Goal: Task Accomplishment & Management: Use online tool/utility

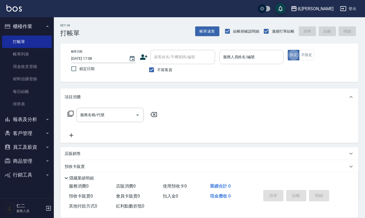
click at [236, 54] on input "服務人員姓名/編號" at bounding box center [252, 56] width 60 height 9
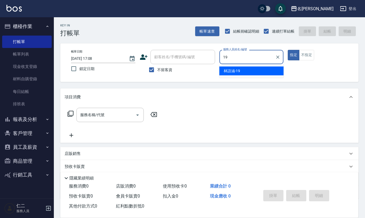
type input "[PERSON_NAME]-19"
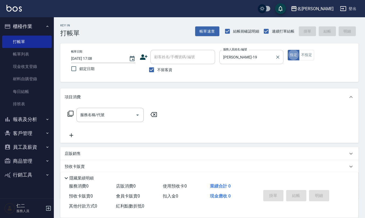
type button "true"
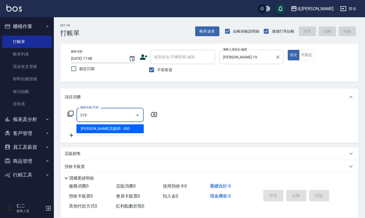
type input "歐娜洗髮精(210)"
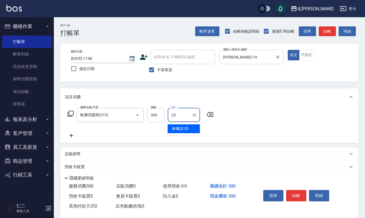
type input "[PERSON_NAME]-25"
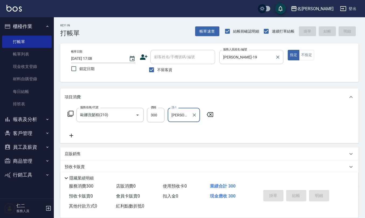
type input "[DATE] 17:42"
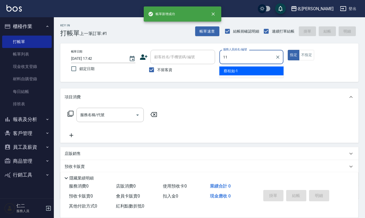
type input "[PERSON_NAME]橙-11"
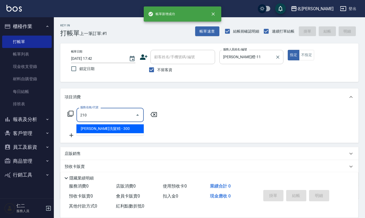
type input "歐娜洗髮精(210)"
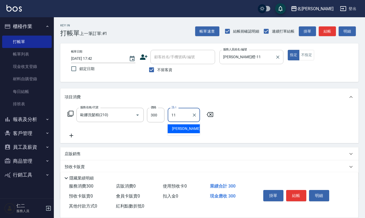
type input "[PERSON_NAME]橙-11"
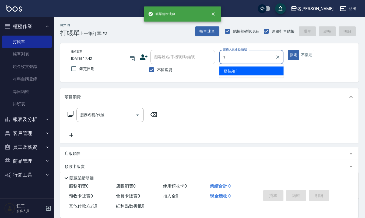
type input "[PERSON_NAME]1"
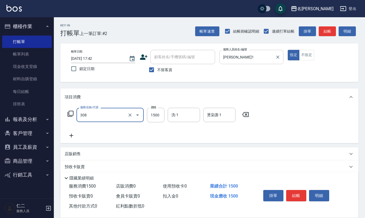
type input "效能離子燙1500(308)"
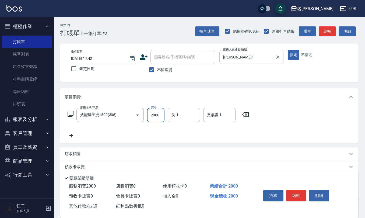
type input "2000"
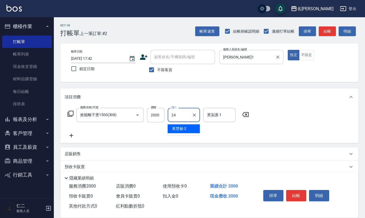
type input "[PERSON_NAME]-24"
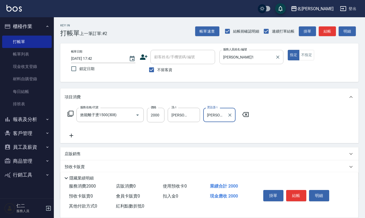
type input "[PERSON_NAME]-24"
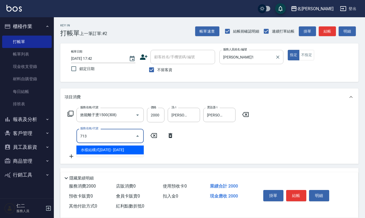
type input "水樣結構式1200(713)"
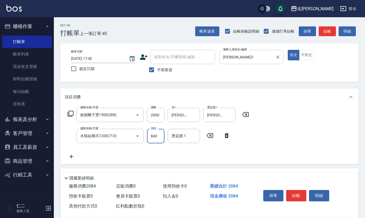
type input "840"
type input "[PERSON_NAME]-24"
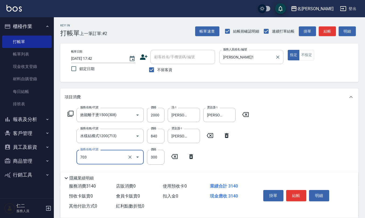
type input "(1236)設計師(703)"
type input "500"
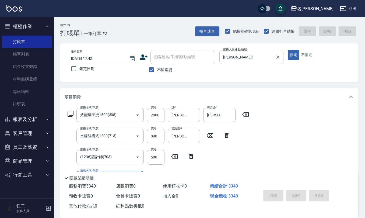
type input "[DATE] 17:43"
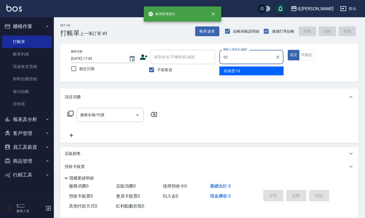
type input "[PERSON_NAME]-10"
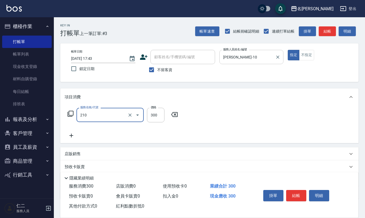
type input "歐娜洗髮精(210)"
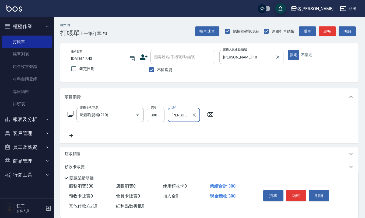
type input "[PERSON_NAME]-28"
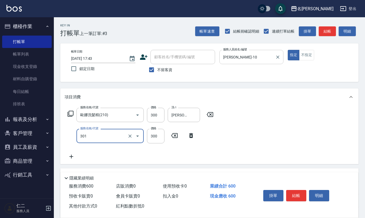
type input "補燙599以下(301)"
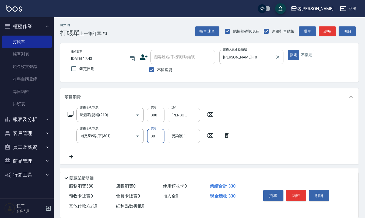
type input "300"
type input "[PERSON_NAME]-28"
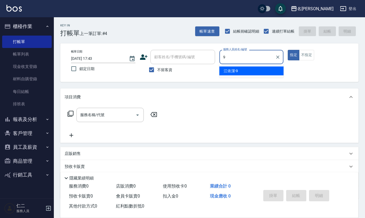
type input "[PERSON_NAME]-9"
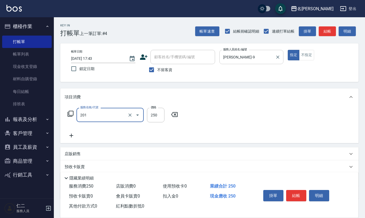
type input "洗髮(201)"
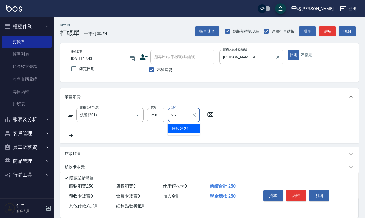
type input "[PERSON_NAME]-26"
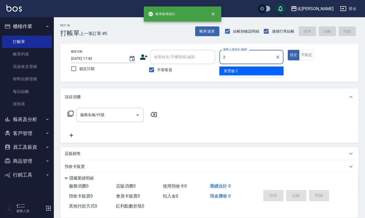
type input "黃慧敏-2"
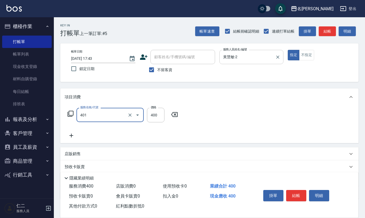
type input "剪髮(401)"
type input "320"
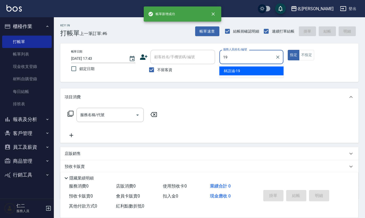
type input "[PERSON_NAME]-19"
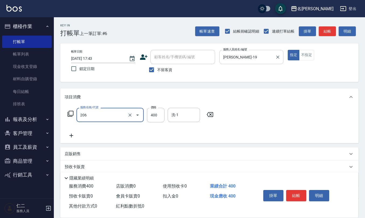
type input "健康洗(206)"
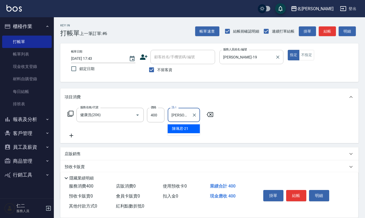
type input "[PERSON_NAME]-21"
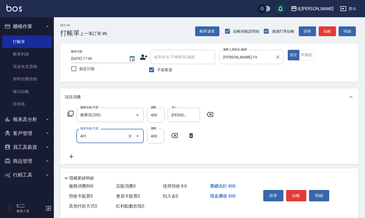
type input "剪髮(401)"
type input "500"
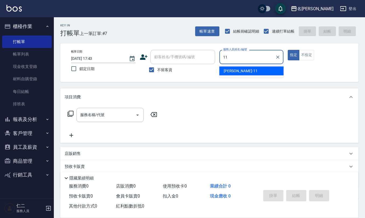
type input "[PERSON_NAME]橙-11"
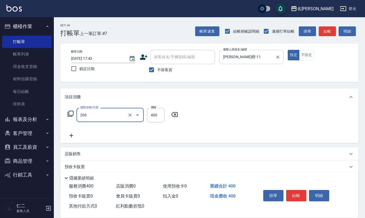
type input "健康洗(206)"
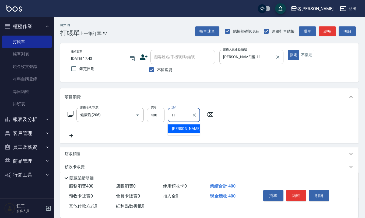
type input "[PERSON_NAME]橙-11"
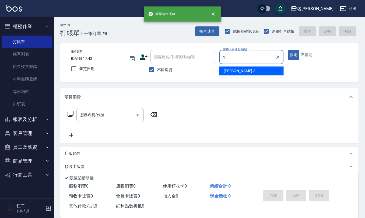
type input "[PERSON_NAME]-3"
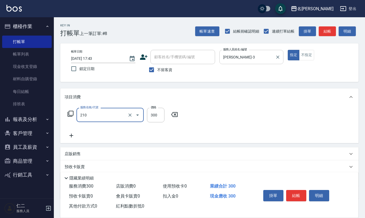
type input "歐娜洗髮精(210)"
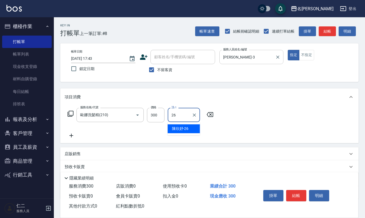
type input "[PERSON_NAME]-26"
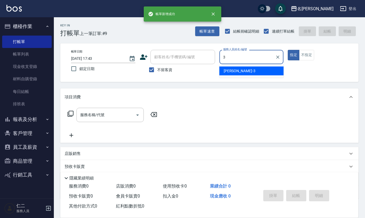
type input "[PERSON_NAME]-3"
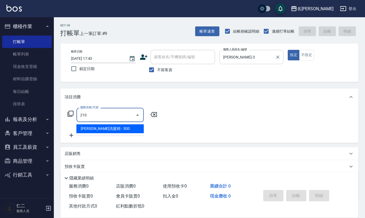
type input "歐娜洗髮精(210)"
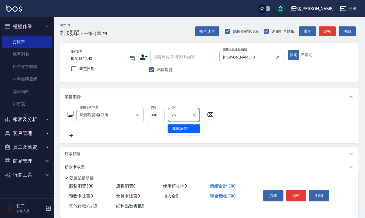
type input "[PERSON_NAME]-25"
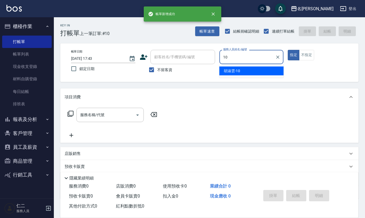
type input "[PERSON_NAME]-10"
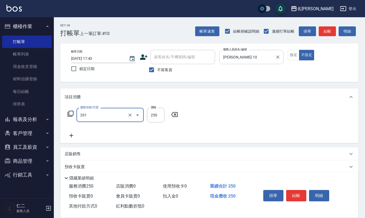
type input "洗髮(201)"
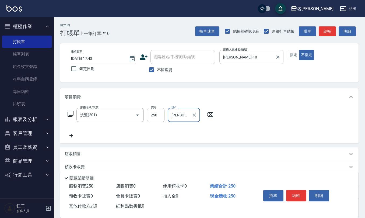
type input "[PERSON_NAME]-28"
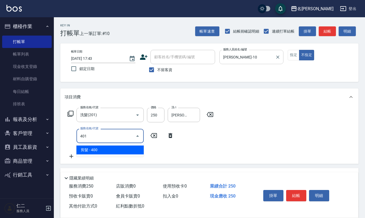
type input "剪髮(401)"
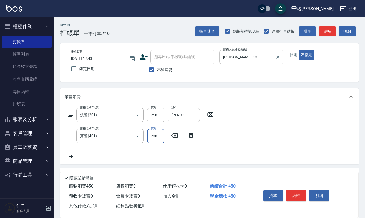
type input "200"
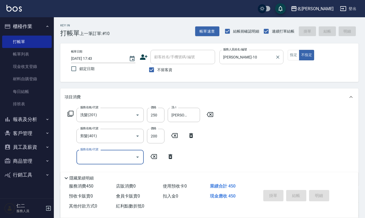
type input "[DATE] 17:44"
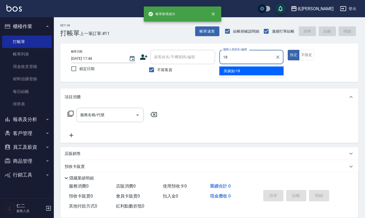
type input "[PERSON_NAME]-18"
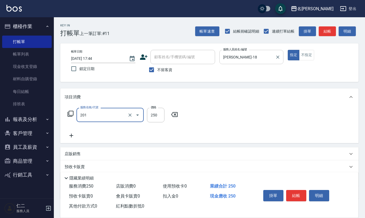
type input "洗髮(201)"
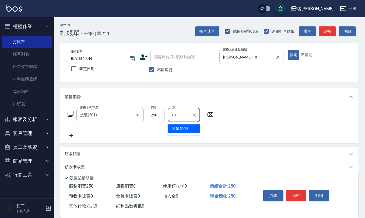
type input "[PERSON_NAME]-18"
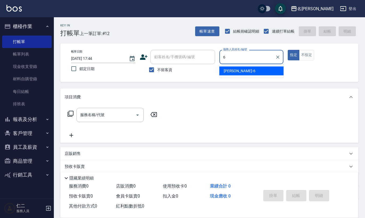
type input "[PERSON_NAME]-6"
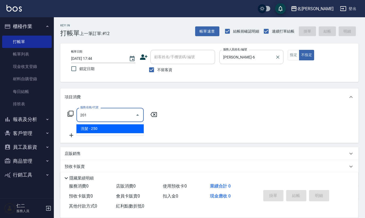
type input "洗髮(201)"
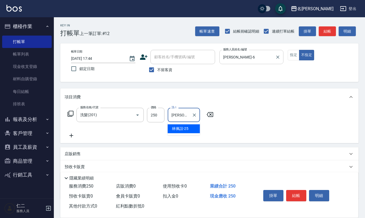
type input "[PERSON_NAME]-25"
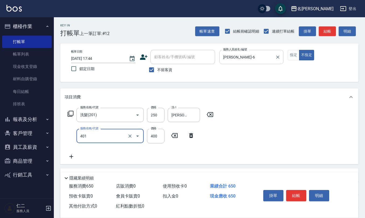
type input "剪髮(401)"
type input "200"
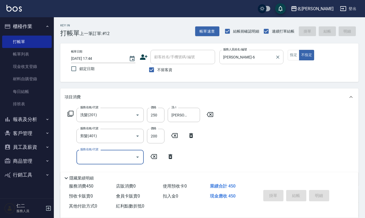
type input "[DATE] 17:45"
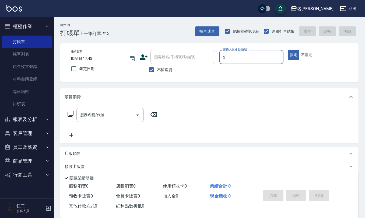
type input "黃慧敏-2"
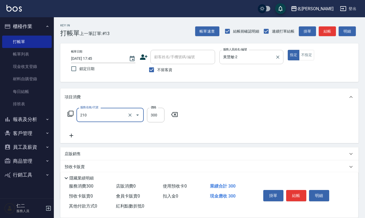
type input "歐娜洗髮精(210)"
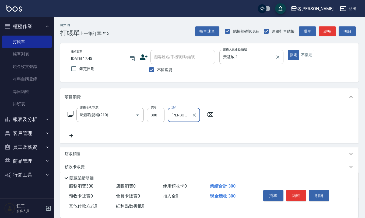
type input "[PERSON_NAME]-28"
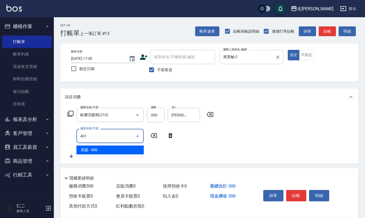
type input "剪髮(401)"
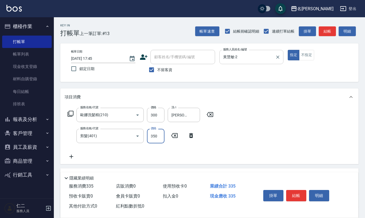
type input "350"
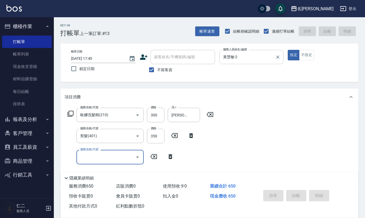
type input "[DATE] 17:46"
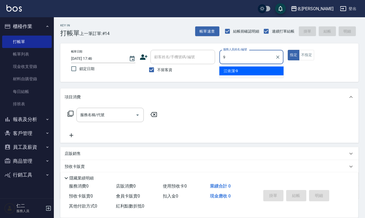
type input "[PERSON_NAME]-9"
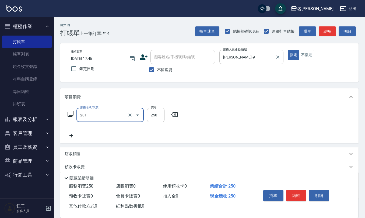
type input "洗髮(201)"
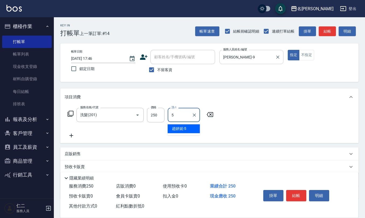
type input "[PERSON_NAME]5"
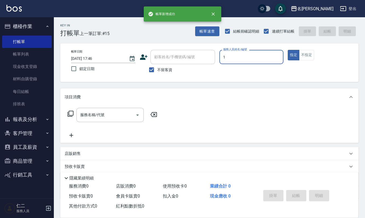
type input "[PERSON_NAME]1"
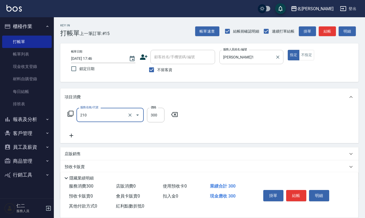
type input "歐娜洗髮精(210)"
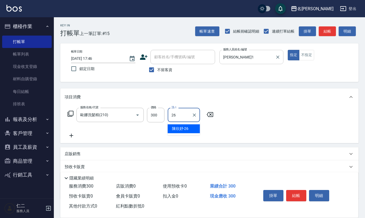
type input "[PERSON_NAME]-26"
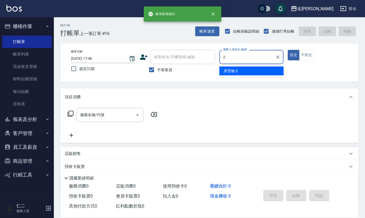
type input "黃慧敏-2"
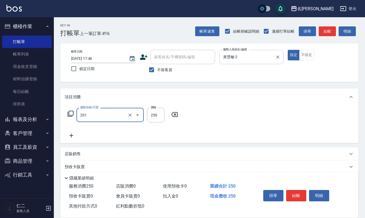
type input "洗髮(201)"
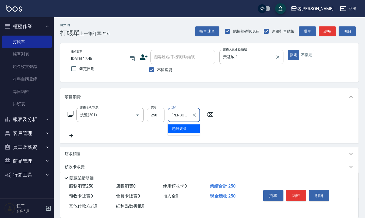
type input "[PERSON_NAME]5"
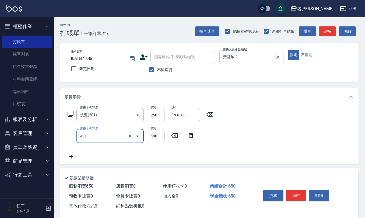
type input "剪髮(401)"
type input "350"
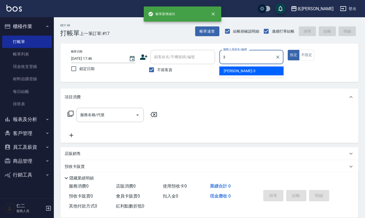
type input "[PERSON_NAME]-3"
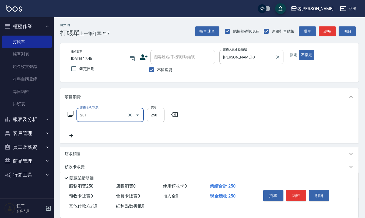
type input "洗髮(201)"
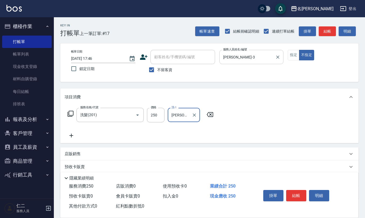
type input "[PERSON_NAME]-21"
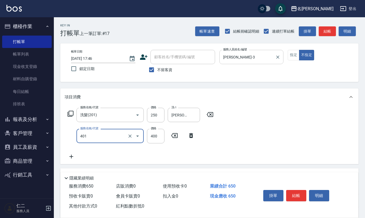
type input "剪髮(401)"
type input "200"
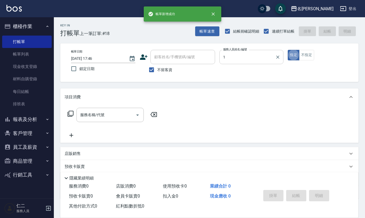
type input "[PERSON_NAME]1"
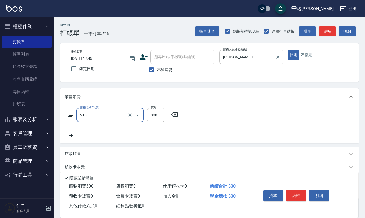
type input "歐娜洗髮精(210)"
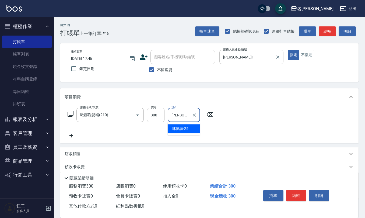
type input "[PERSON_NAME]-25"
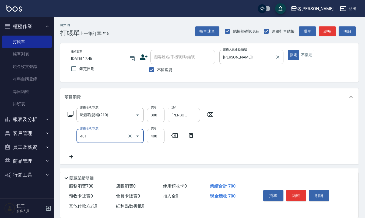
type input "剪髮(401)"
type input "405"
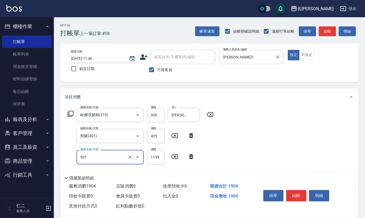
type input "染髮(501)"
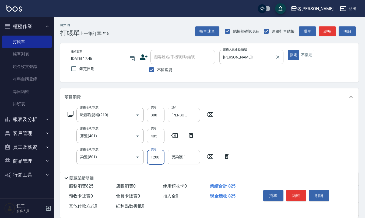
type input "1200"
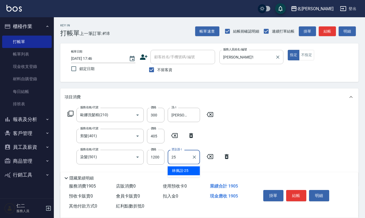
type input "[PERSON_NAME]-25"
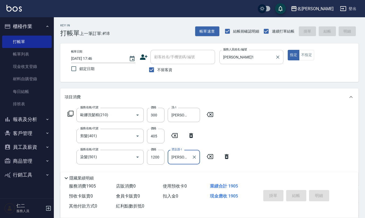
type input "[DATE] 17:47"
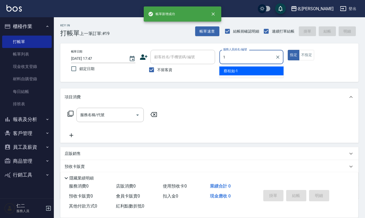
type input "[PERSON_NAME]1"
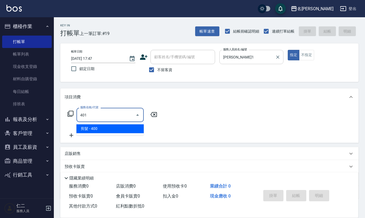
type input "剪髮(401)"
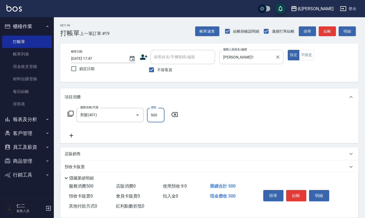
type input "500"
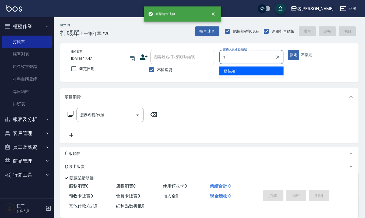
type input "[PERSON_NAME]1"
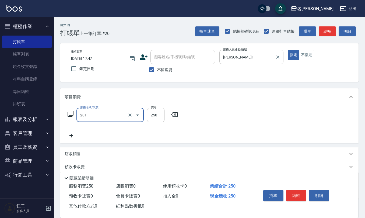
type input "洗髮(201)"
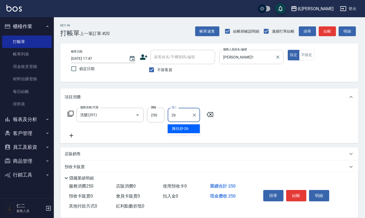
type input "[PERSON_NAME]-26"
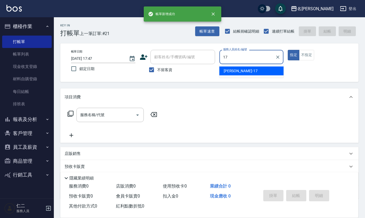
type input "[PERSON_NAME]-17"
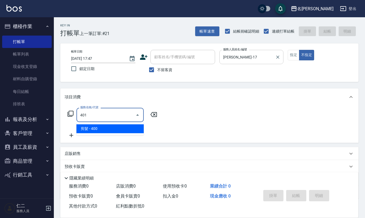
type input "剪髮(401)"
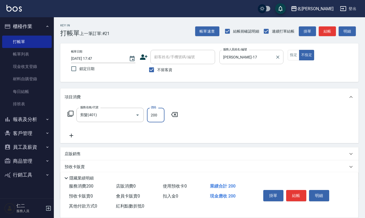
type input "200"
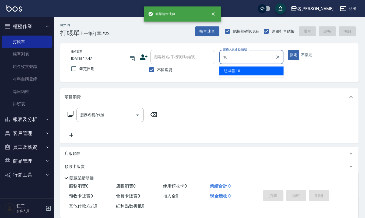
type input "[PERSON_NAME]-10"
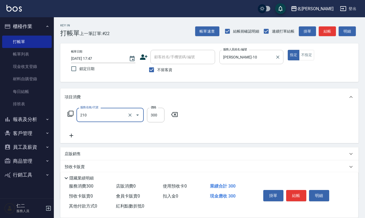
type input "歐娜洗髮精(210)"
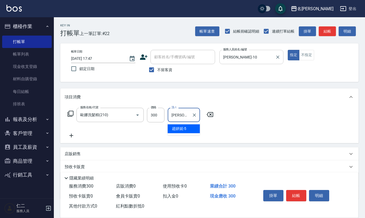
type input "[PERSON_NAME]5"
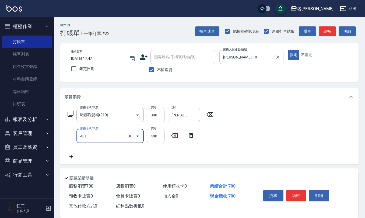
type input "剪髮(401)"
type input "50"
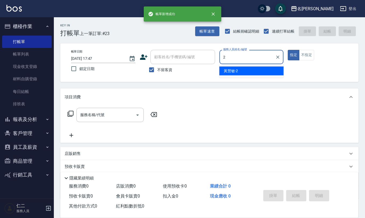
type input "黃慧敏-2"
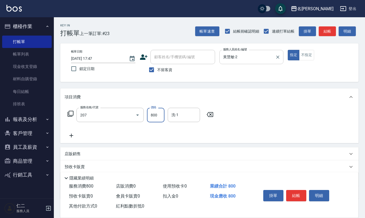
type input "清潔洗(207)"
type input "[PERSON_NAME]5"
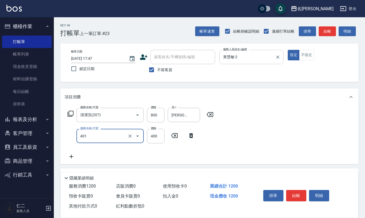
type input "剪髮(401)"
type input "350"
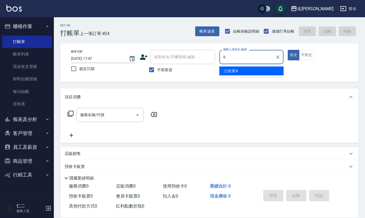
type input "[PERSON_NAME]-9"
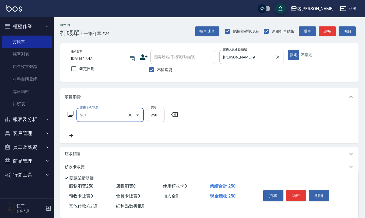
type input "洗髮(201)"
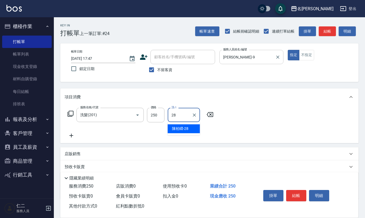
type input "[PERSON_NAME]-28"
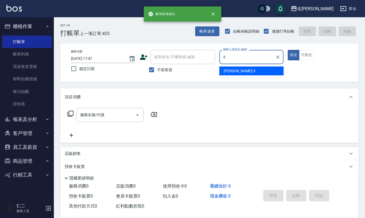
type input "[PERSON_NAME]-3"
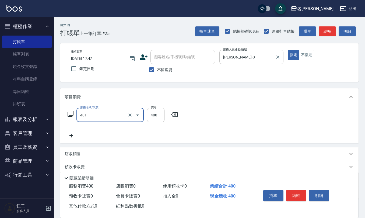
type input "剪髮(401)"
type input "400"
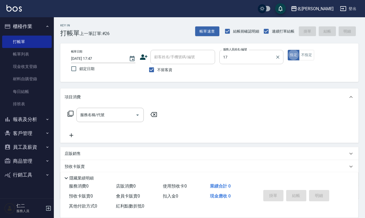
type input "[PERSON_NAME]-17"
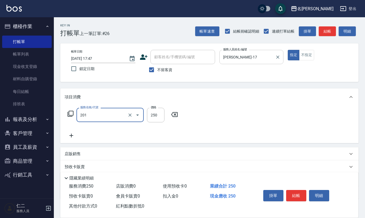
type input "洗髮(201)"
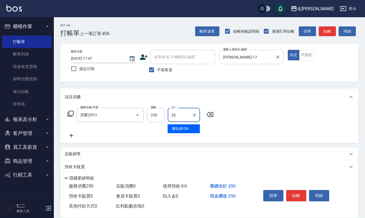
type input "[PERSON_NAME]-26"
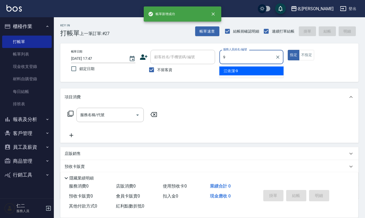
type input "[PERSON_NAME]-9"
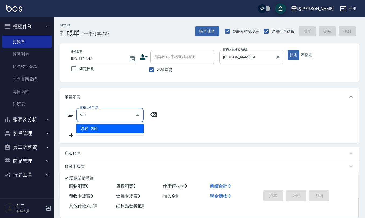
type input "洗髮(201)"
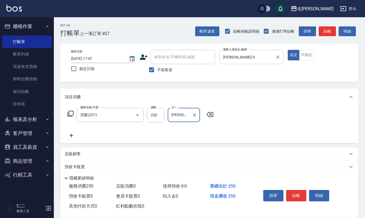
type input "[PERSON_NAME]橙-11"
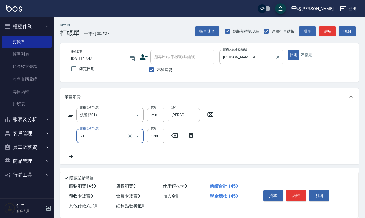
type input "水樣結構式1200(713)"
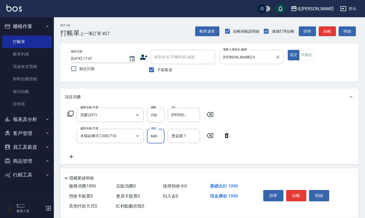
type input "840"
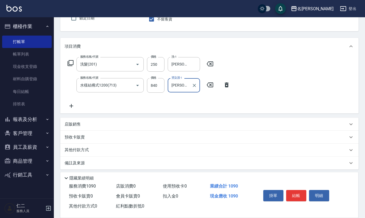
scroll to position [53, 0]
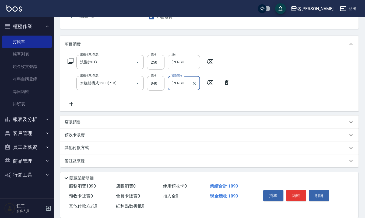
type input "[PERSON_NAME]橙-11"
click at [77, 125] on div "店販銷售" at bounding box center [209, 122] width 299 height 13
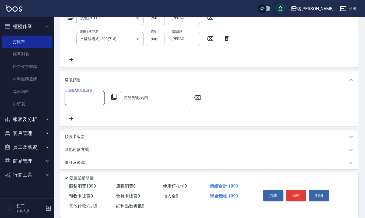
scroll to position [99, 0]
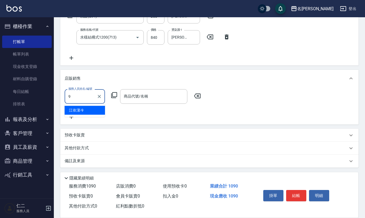
type input "[PERSON_NAME]-9"
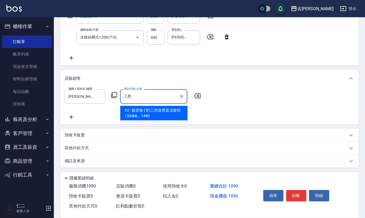
type input "髮原素-(管)三胜肽豐盈洗髮精1000ML"
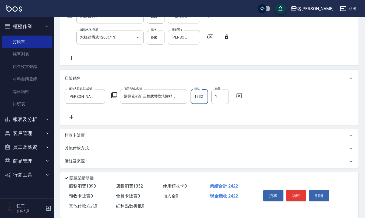
type input "1332"
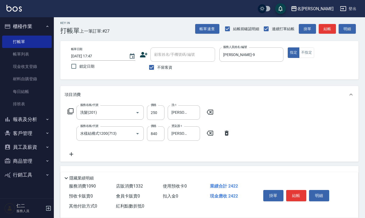
scroll to position [0, 0]
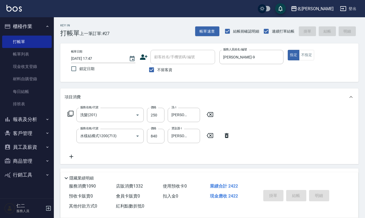
type input "[DATE] 17:48"
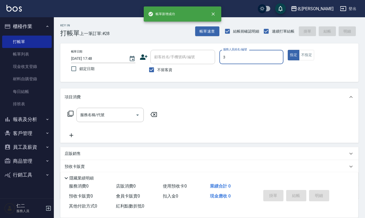
type input "[PERSON_NAME]-3"
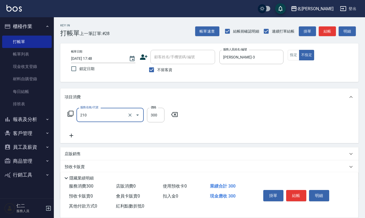
type input "歐娜洗髮精(210)"
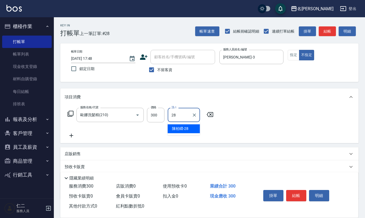
type input "[PERSON_NAME]-28"
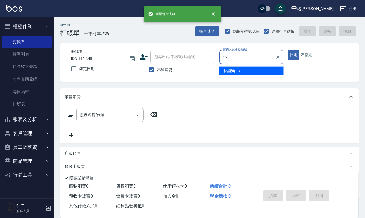
type input "[PERSON_NAME]-19"
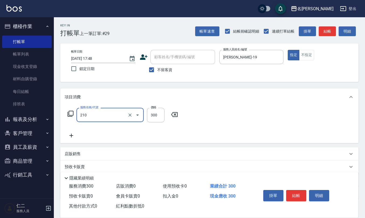
type input "歐娜洗髮精(210)"
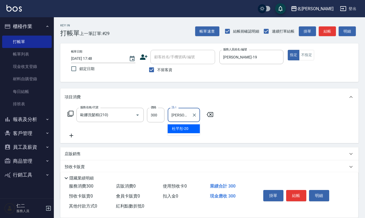
type input "[PERSON_NAME]-20"
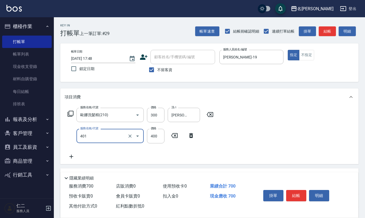
type input "剪髮(401)"
type input "500"
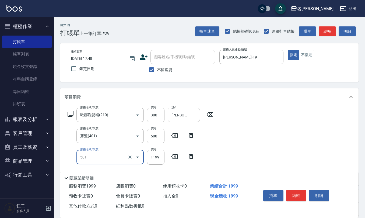
type input "染髮(501)"
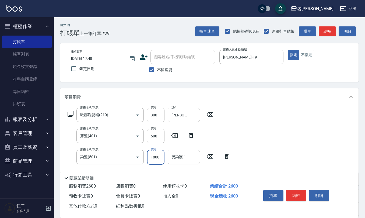
type input "1800"
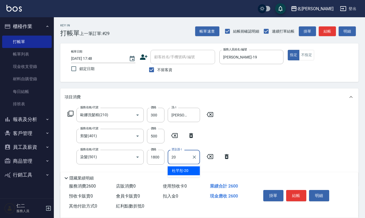
type input "[PERSON_NAME]-20"
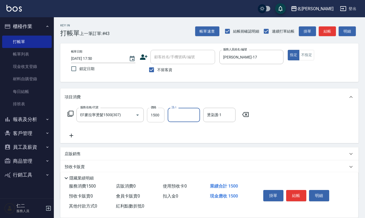
click at [164, 120] on input "1500" at bounding box center [156, 115] width 18 height 15
click at [186, 117] on input "洗-1" at bounding box center [183, 114] width 27 height 9
click at [159, 115] on input "1199" at bounding box center [156, 115] width 18 height 15
